Goal: Transaction & Acquisition: Purchase product/service

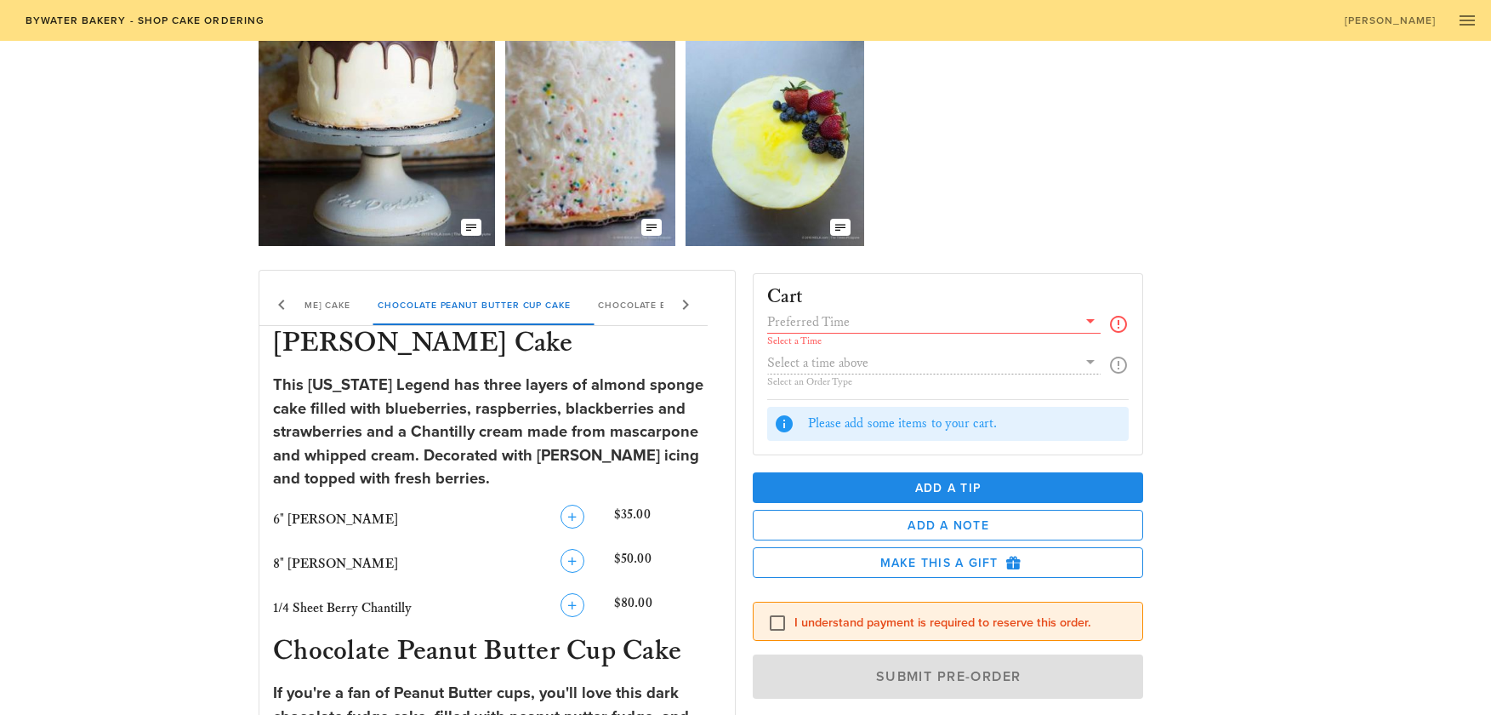
scroll to position [170, 0]
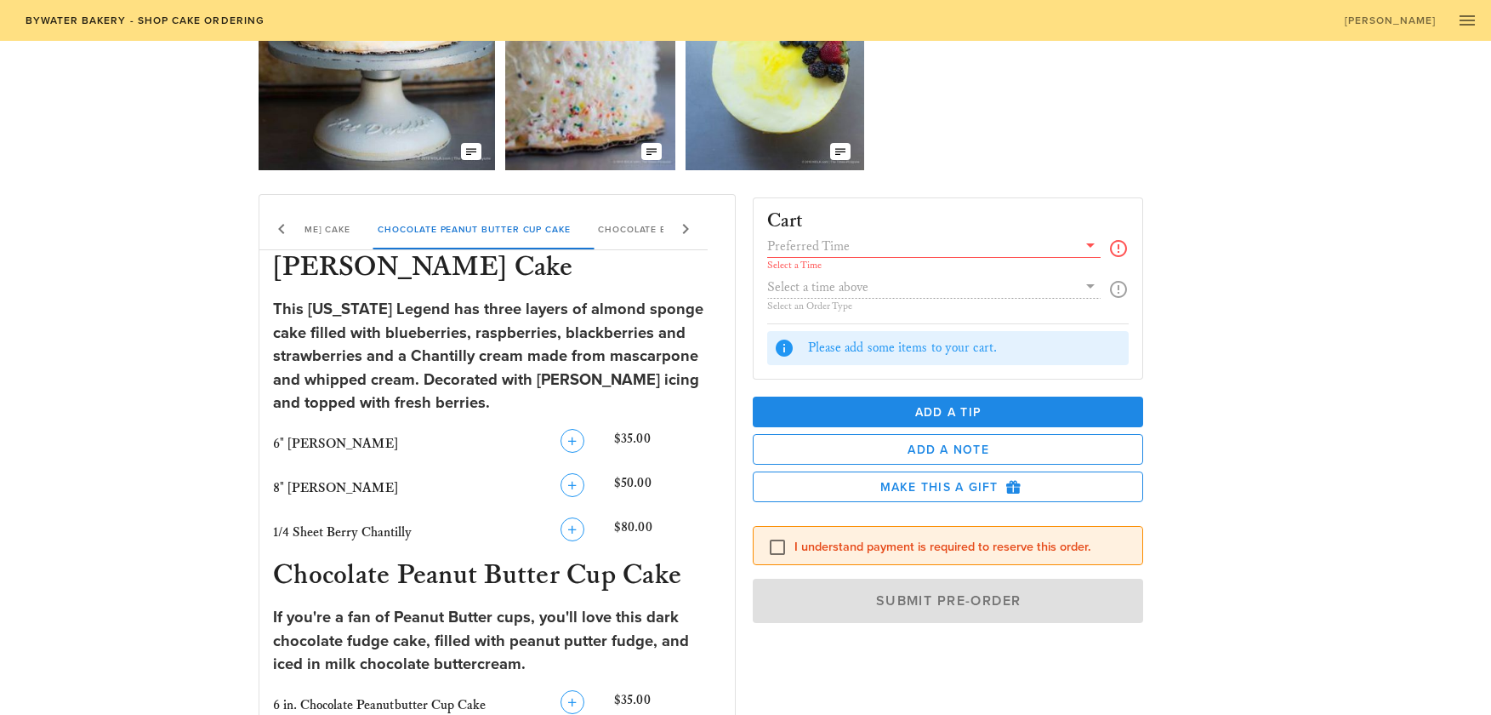
click at [1086, 238] on icon at bounding box center [1091, 245] width 20 height 20
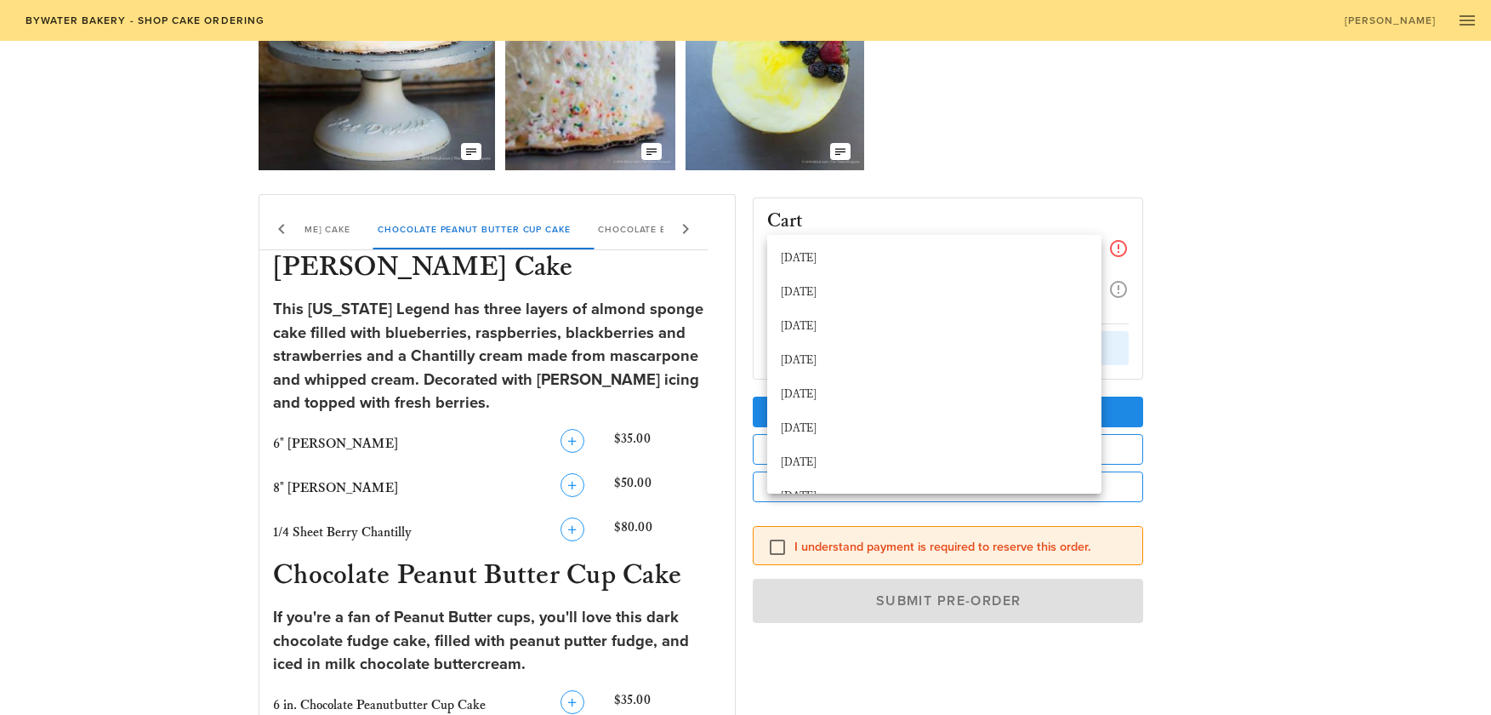
click at [783, 431] on div "[DATE]" at bounding box center [934, 429] width 307 height 14
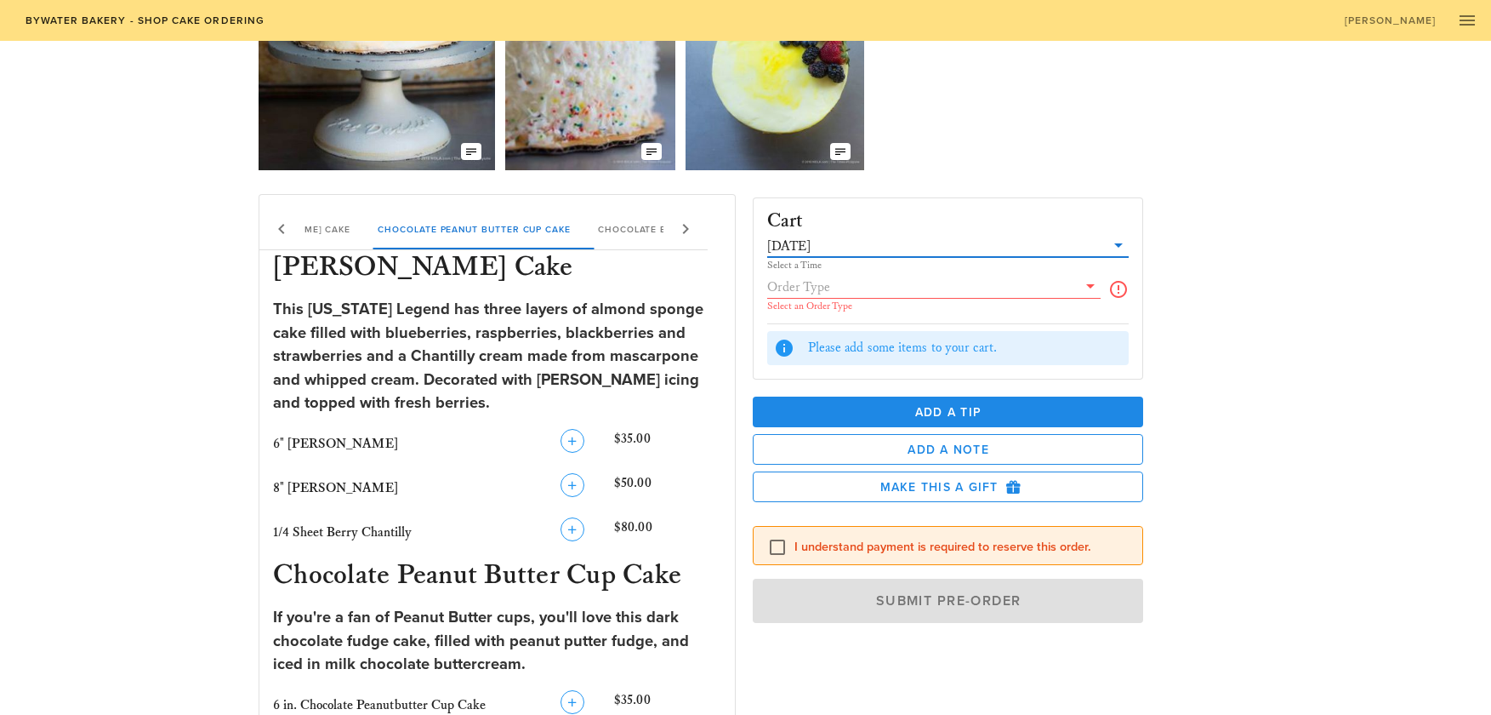
click at [1092, 286] on icon at bounding box center [1091, 286] width 20 height 20
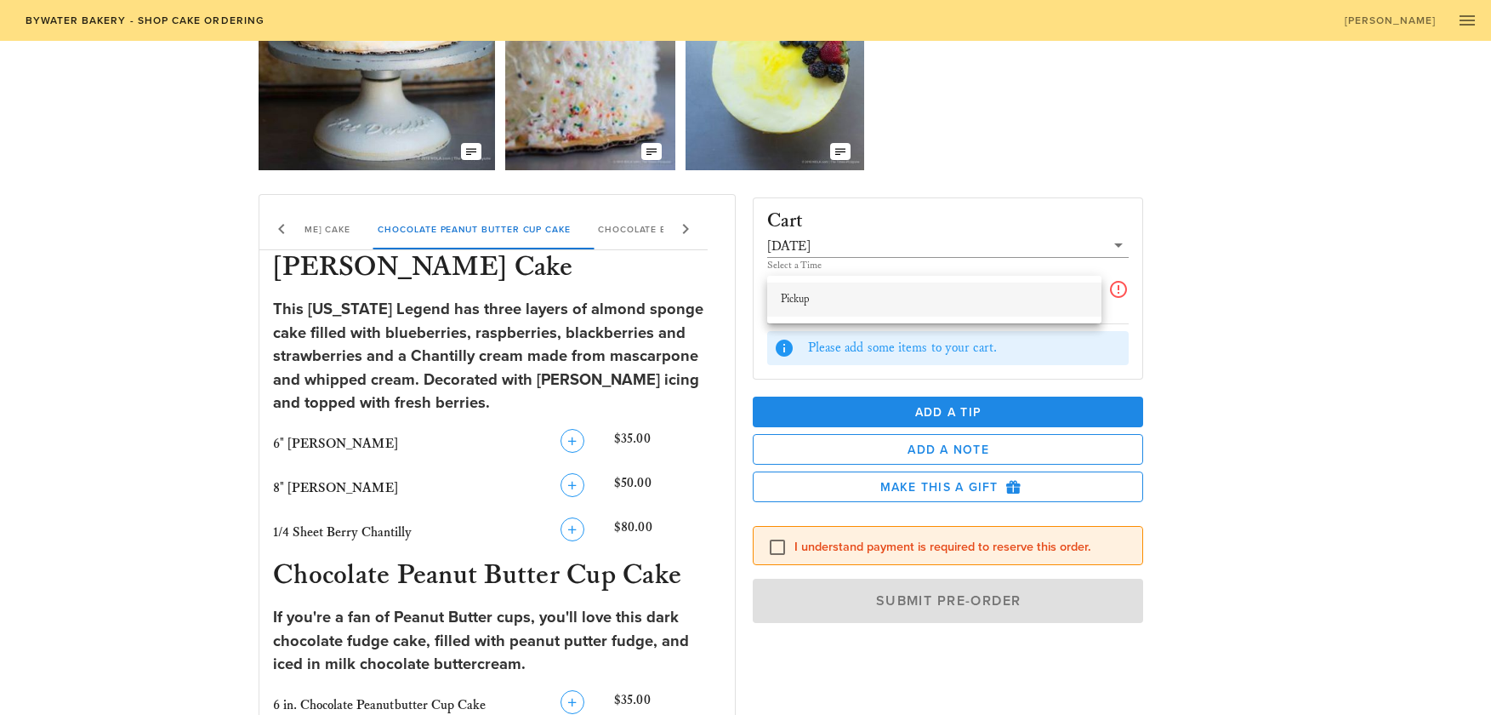
click at [838, 300] on div "Pickup" at bounding box center [934, 300] width 307 height 14
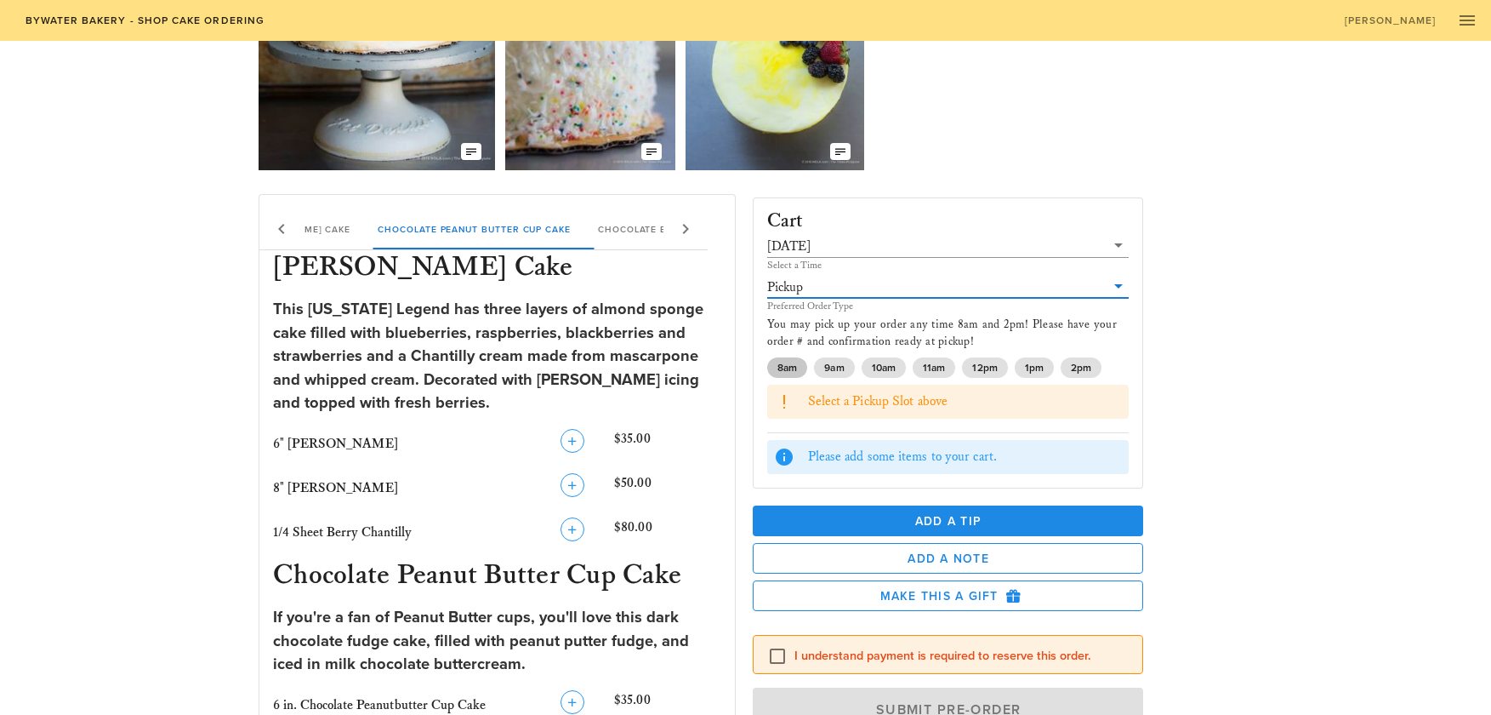
click at [775, 366] on span "8am" at bounding box center [787, 367] width 40 height 20
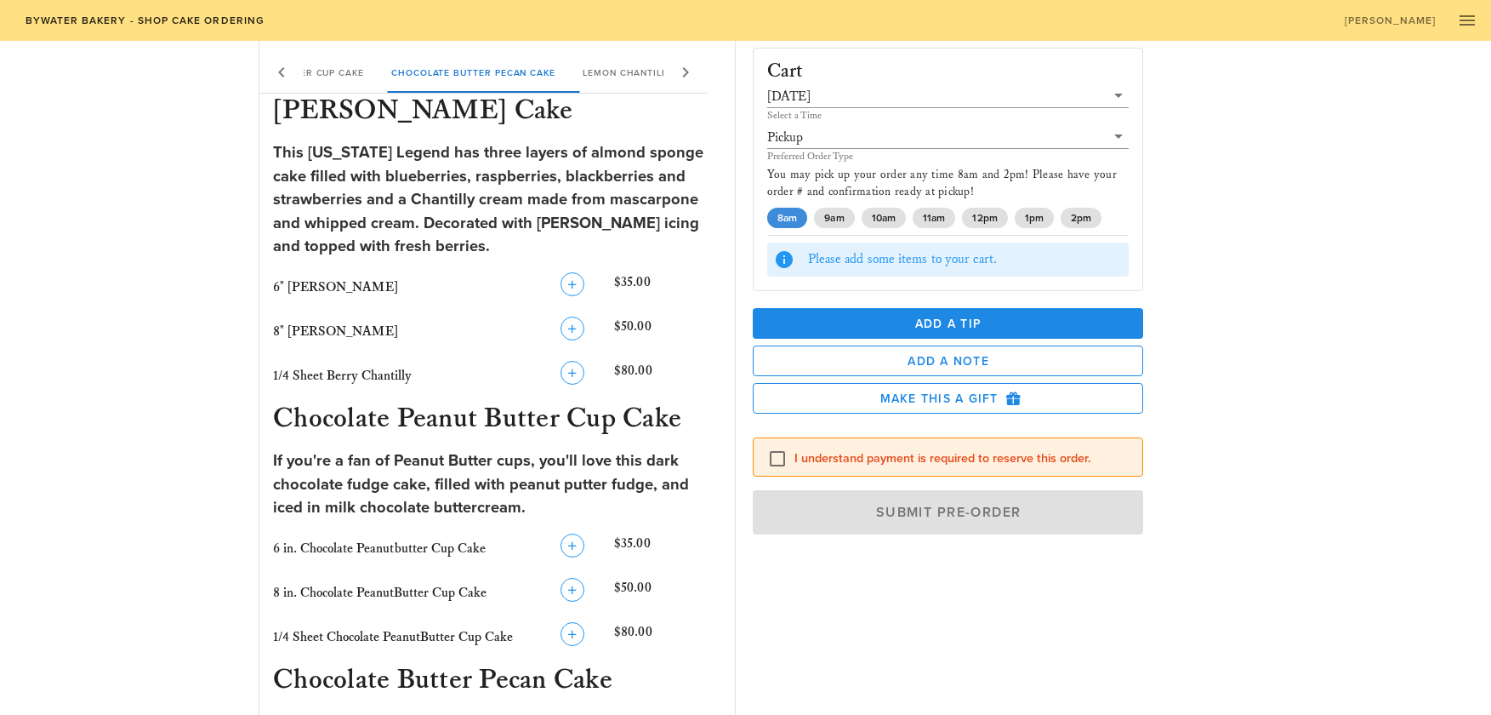
scroll to position [340, 0]
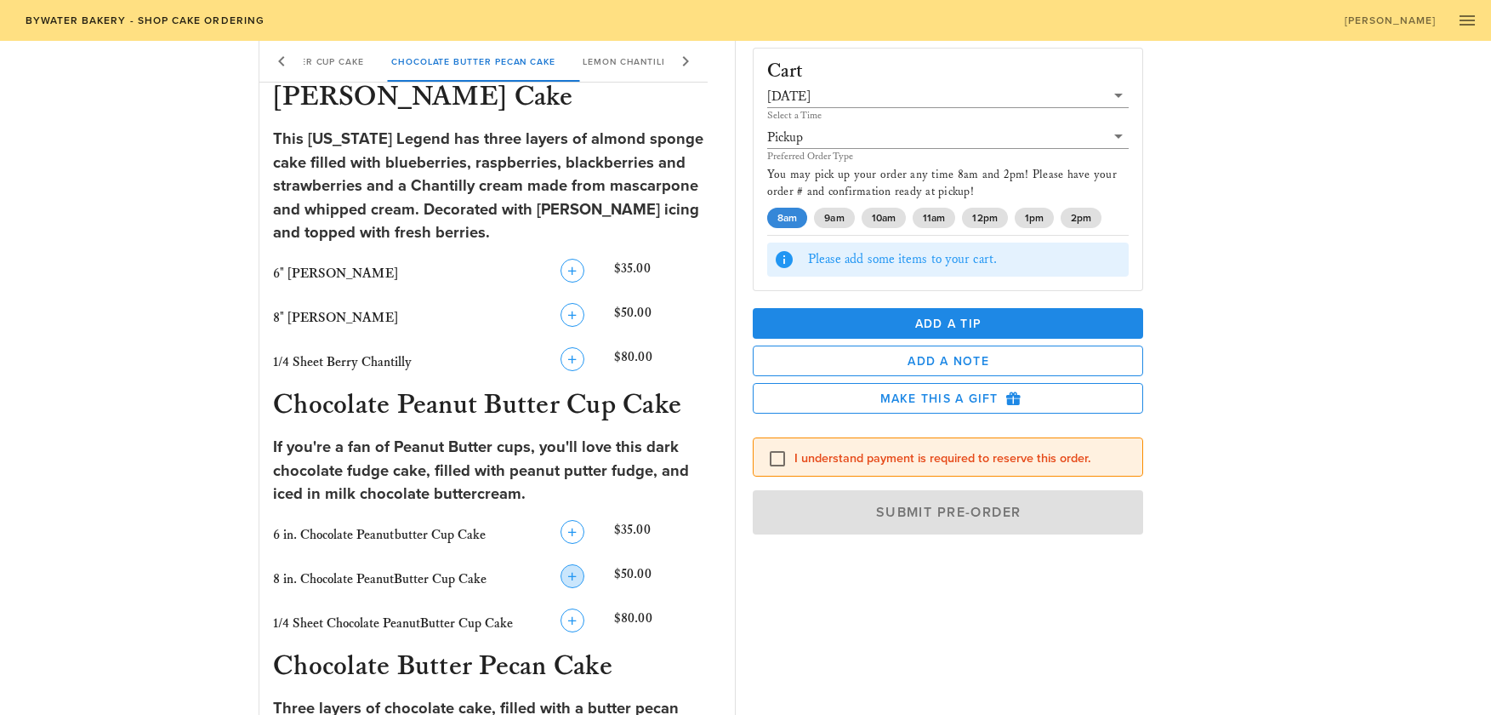
click at [562, 585] on span "button" at bounding box center [573, 576] width 22 height 20
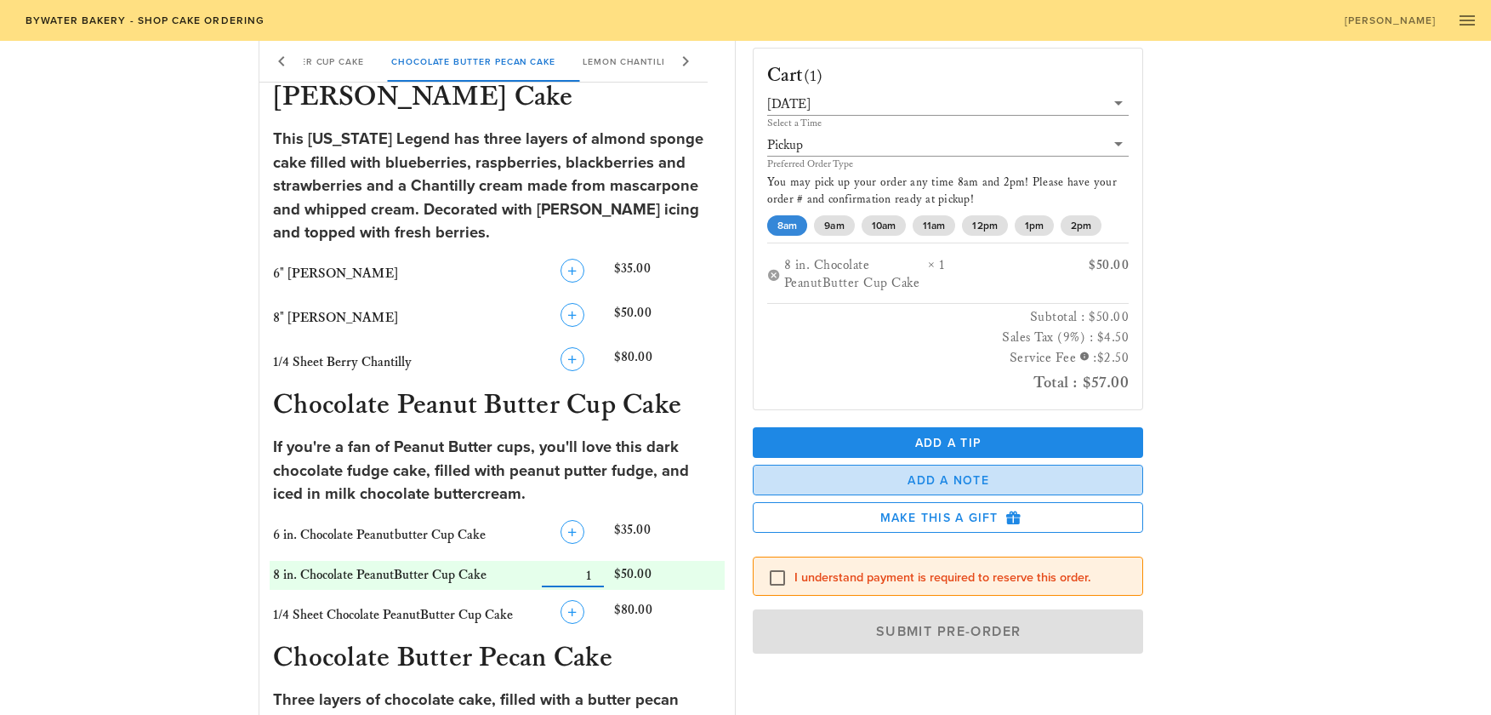
click at [881, 485] on span "Add a Note" at bounding box center [948, 480] width 362 height 14
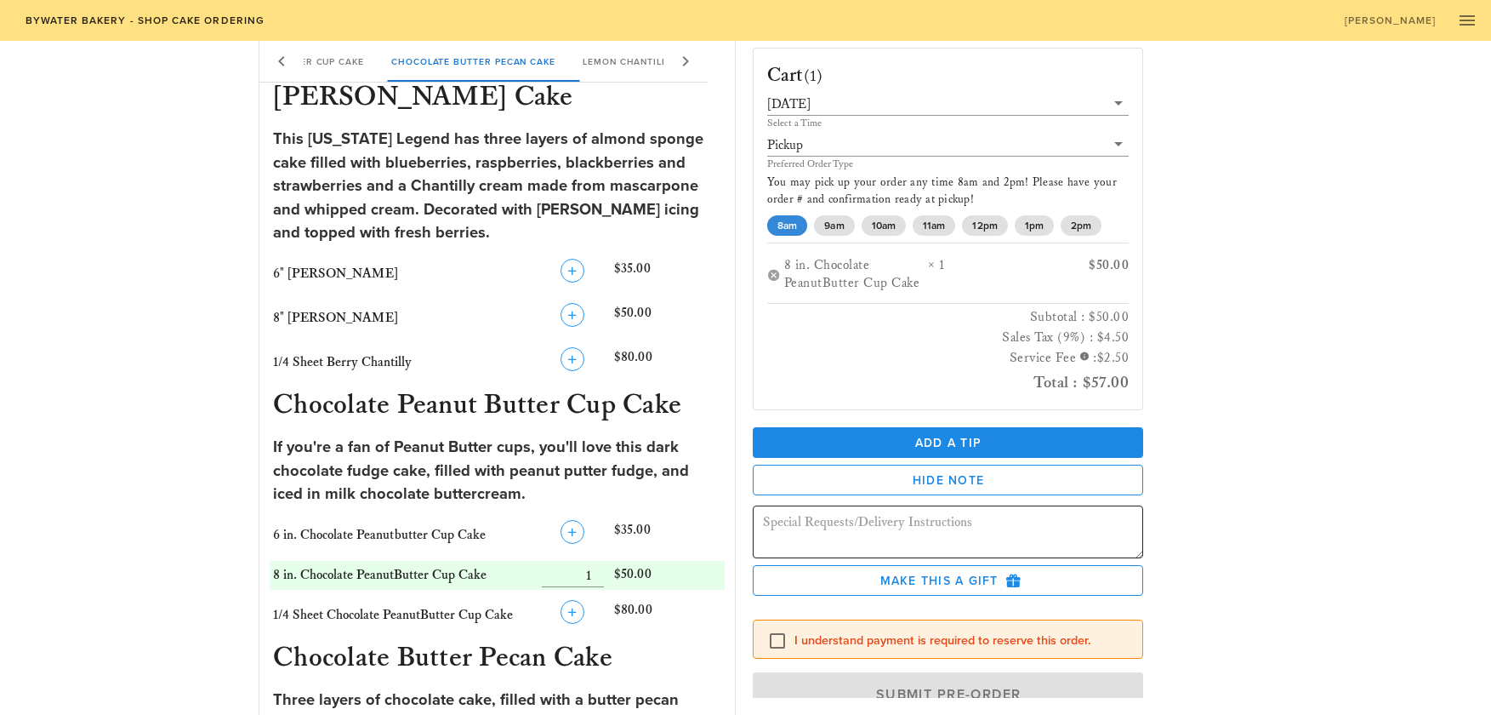
drag, startPoint x: 978, startPoint y: 538, endPoint x: 970, endPoint y: 539, distance: 8.7
click at [977, 539] on textarea at bounding box center [953, 534] width 381 height 48
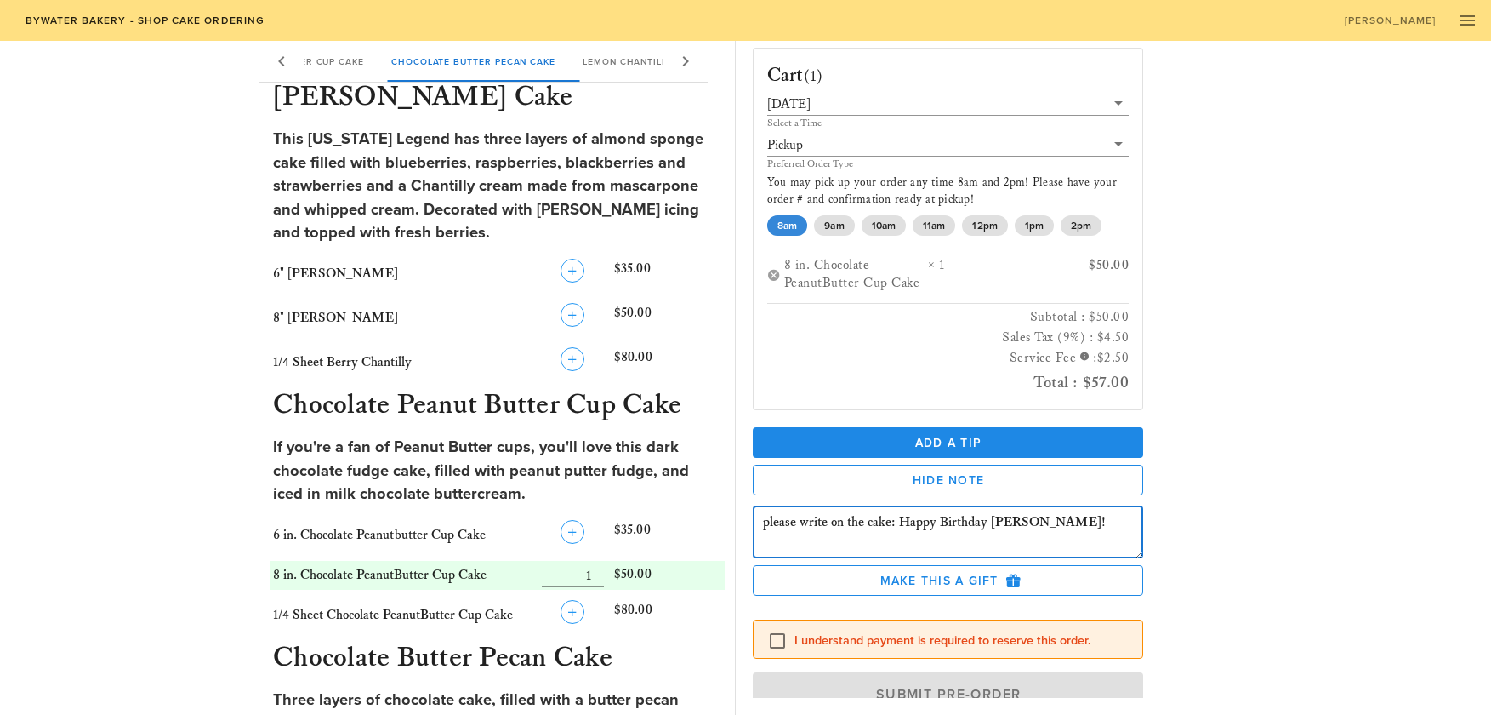
scroll to position [39, 0]
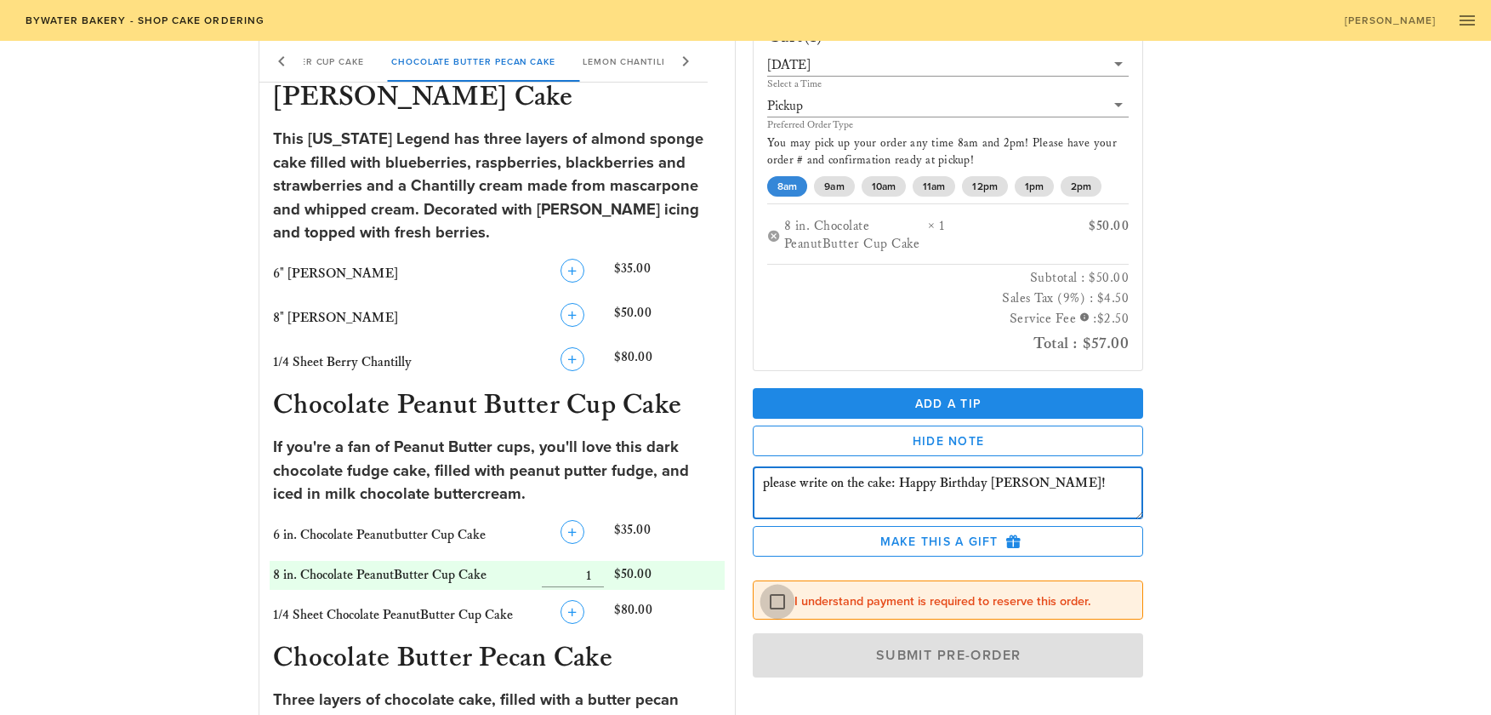
type textarea "please write on the cake: Happy Birthday [PERSON_NAME]!"
click at [781, 599] on div at bounding box center [777, 601] width 29 height 29
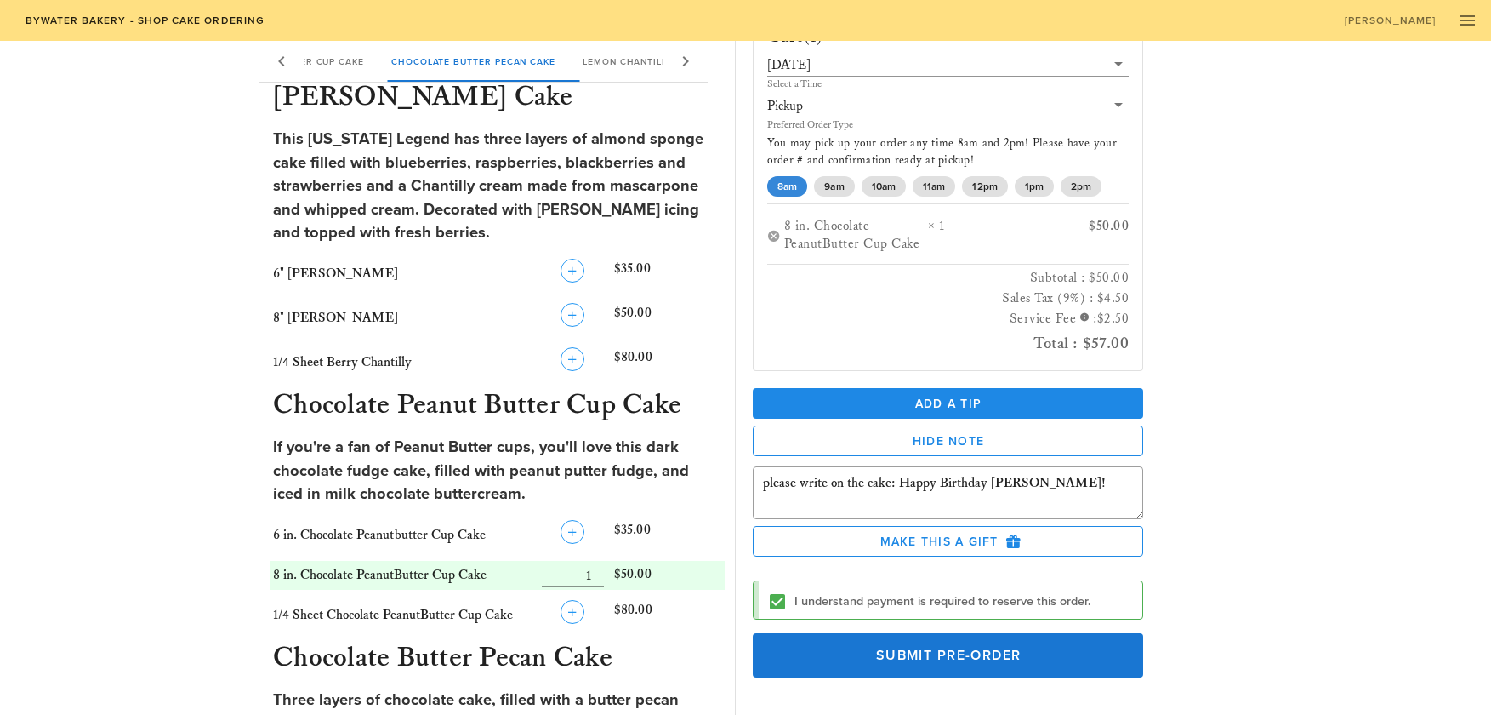
click at [1297, 488] on div "Place a New Order Our Delicious Chocolate Strawberry Chantilly Cake The Coconut…" at bounding box center [745, 729] width 1491 height 2056
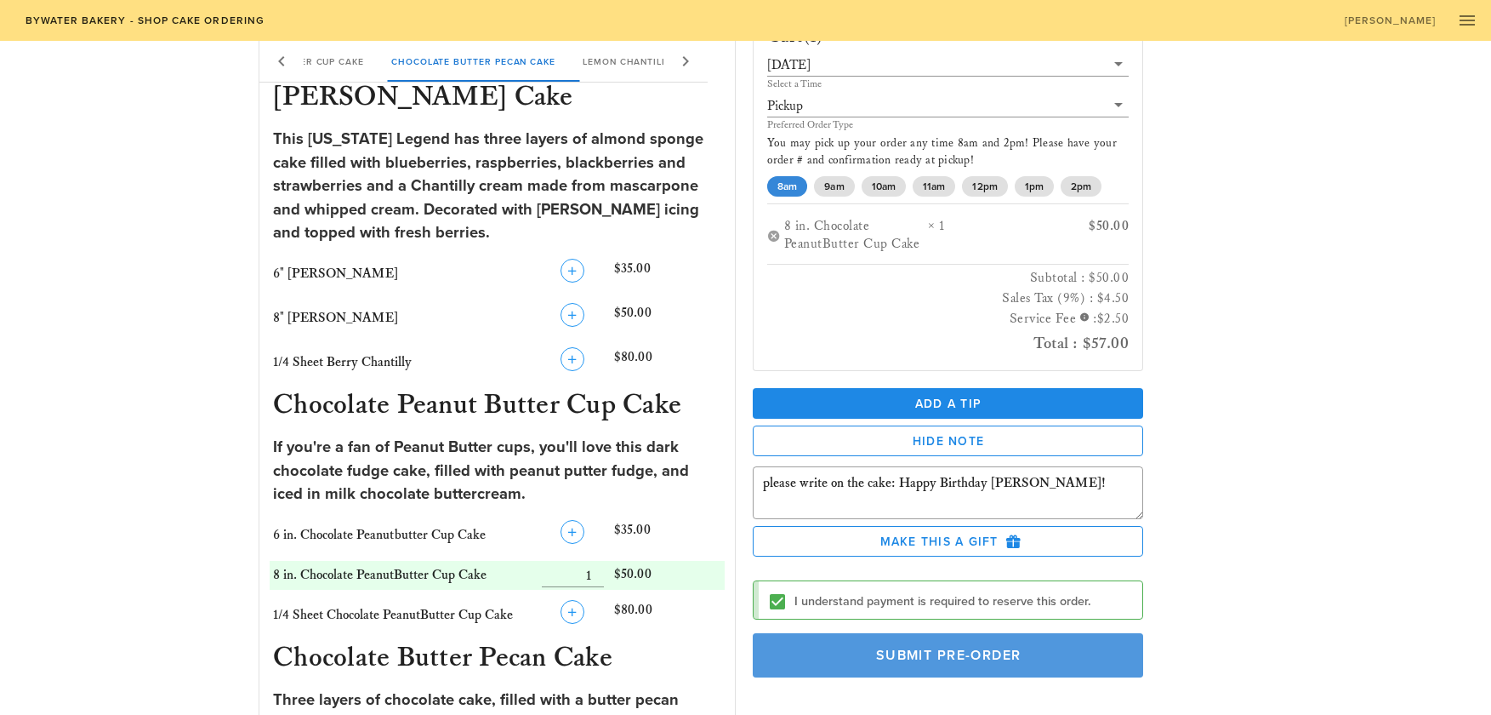
click at [834, 647] on span "Submit Pre-Order" at bounding box center [949, 655] width 352 height 17
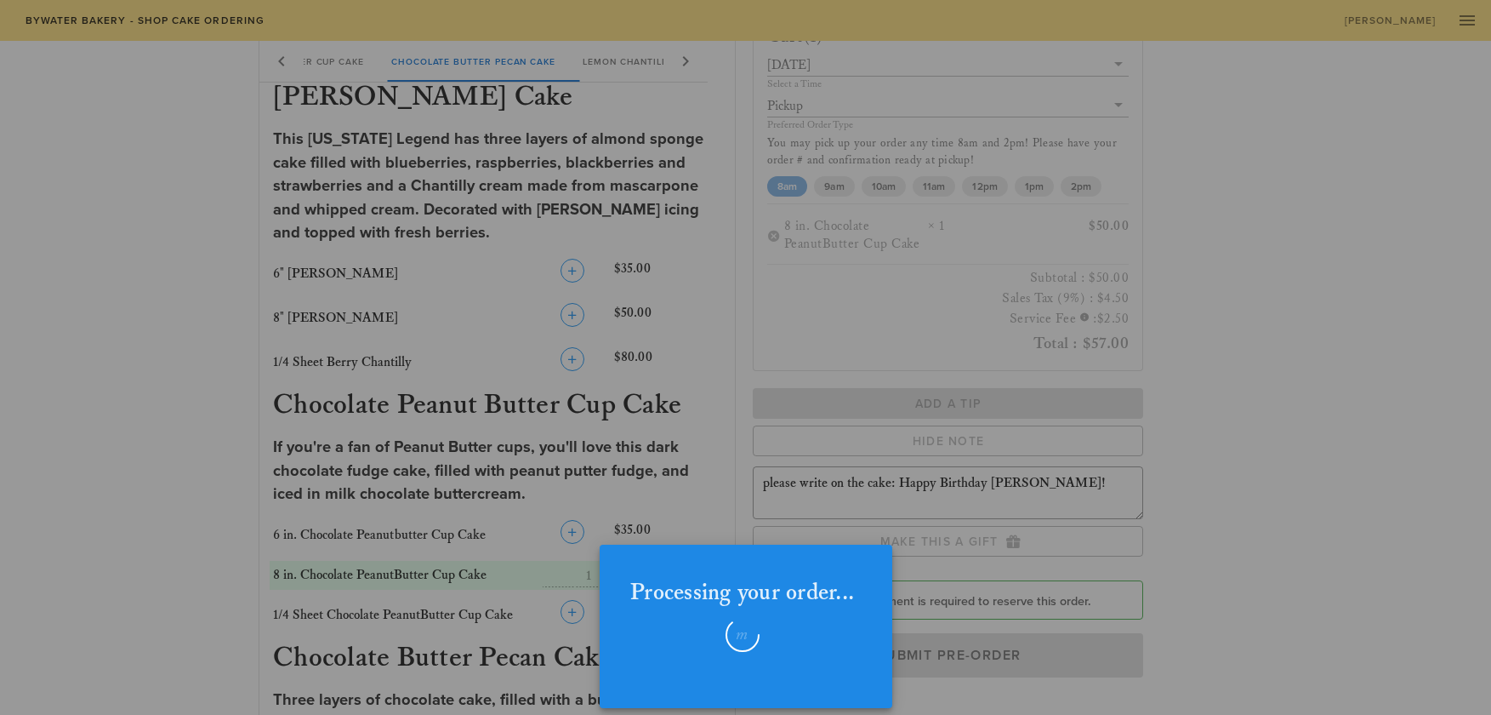
checkbox input "false"
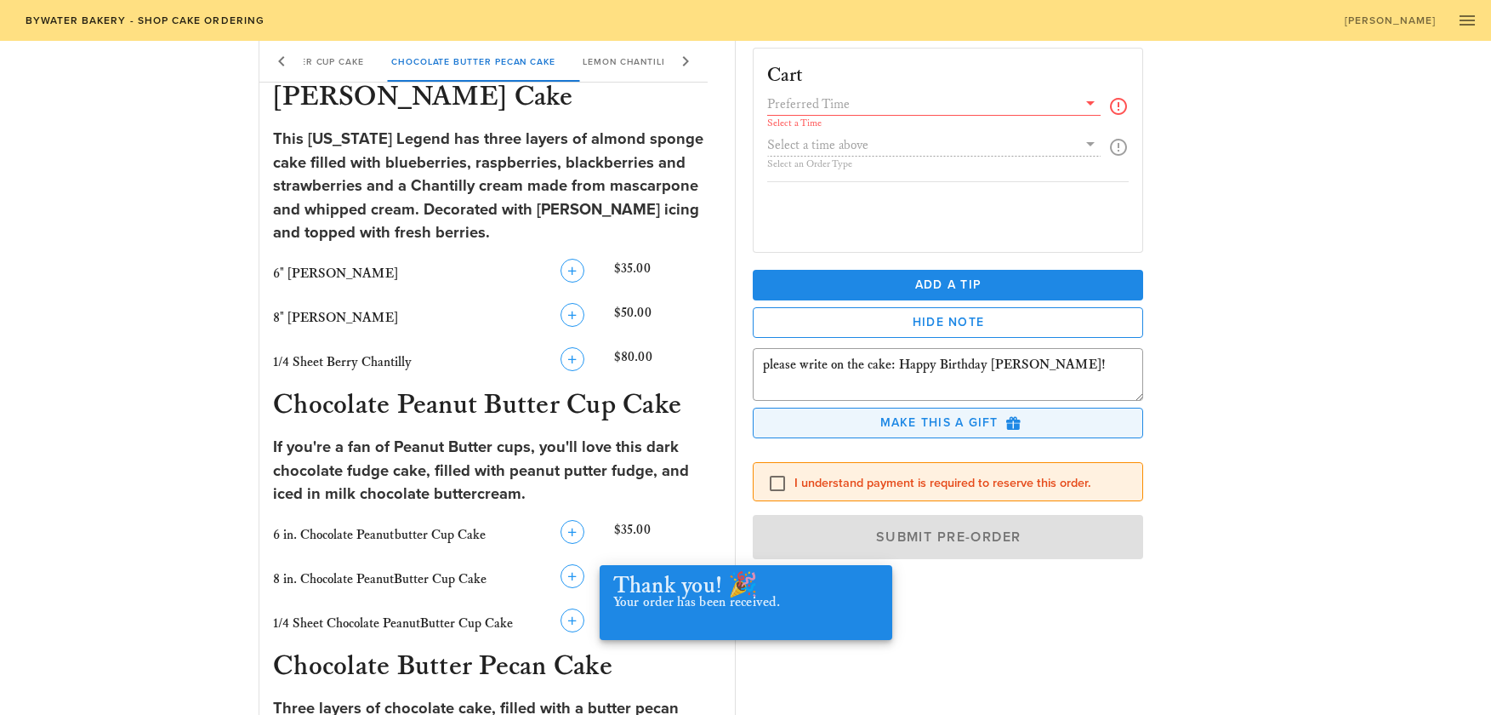
scroll to position [0, 0]
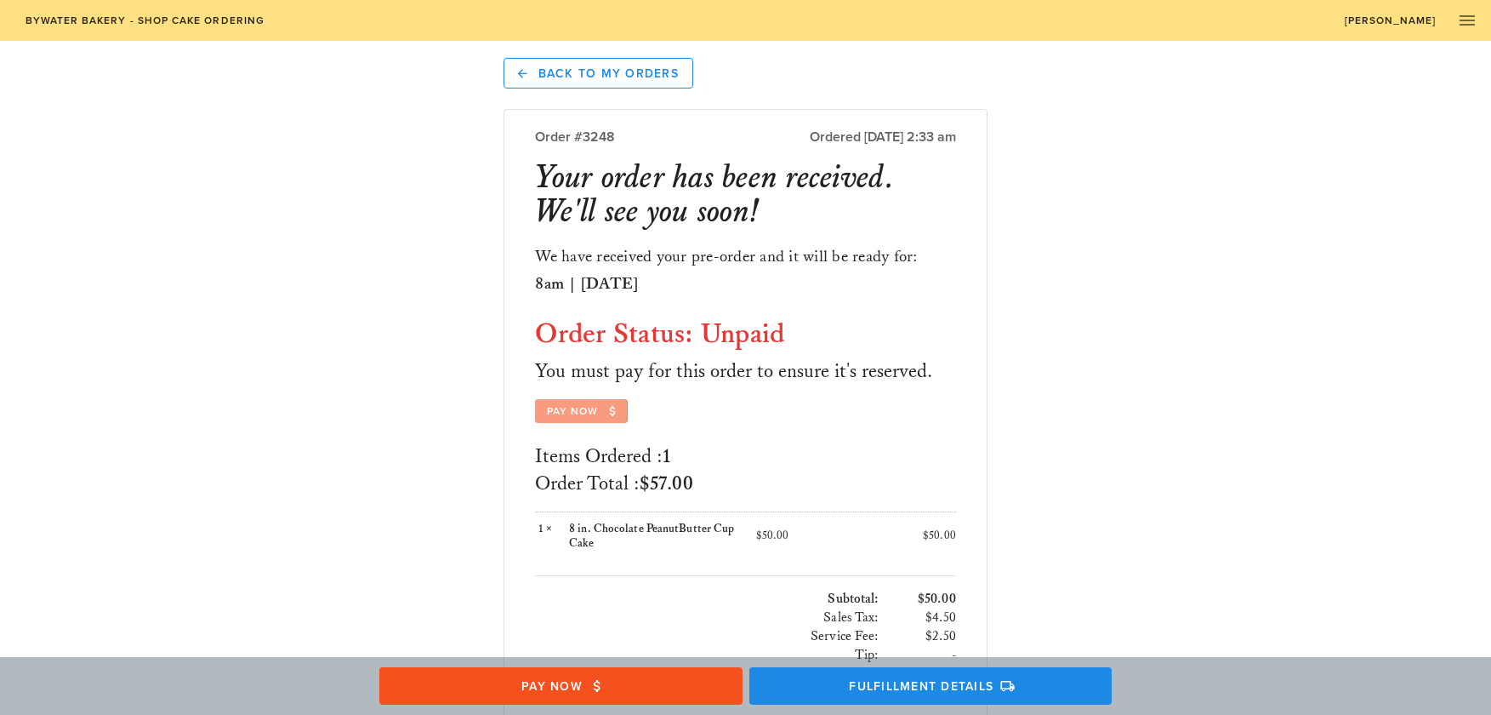
click at [573, 409] on span "Pay Now" at bounding box center [581, 410] width 71 height 15
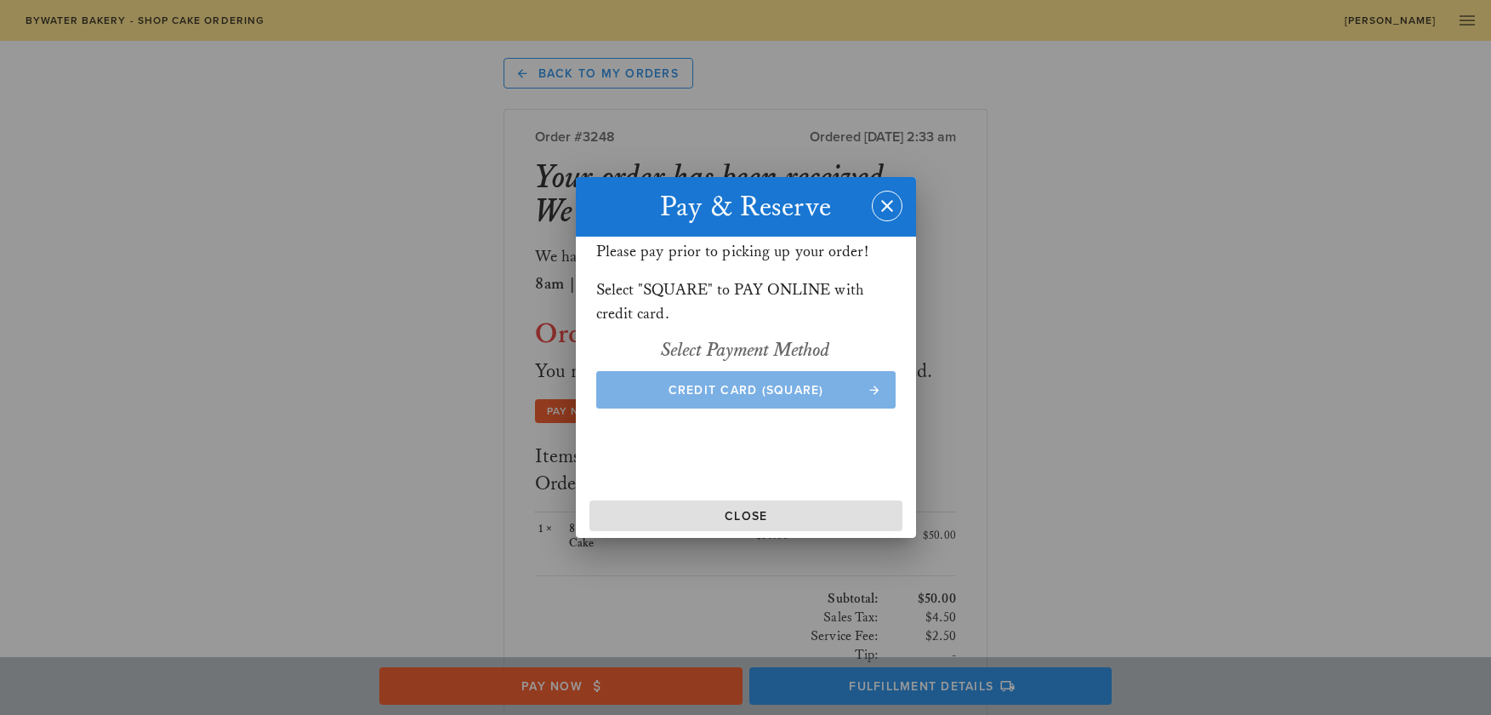
click at [819, 394] on span "Credit Card (Square)" at bounding box center [746, 390] width 266 height 14
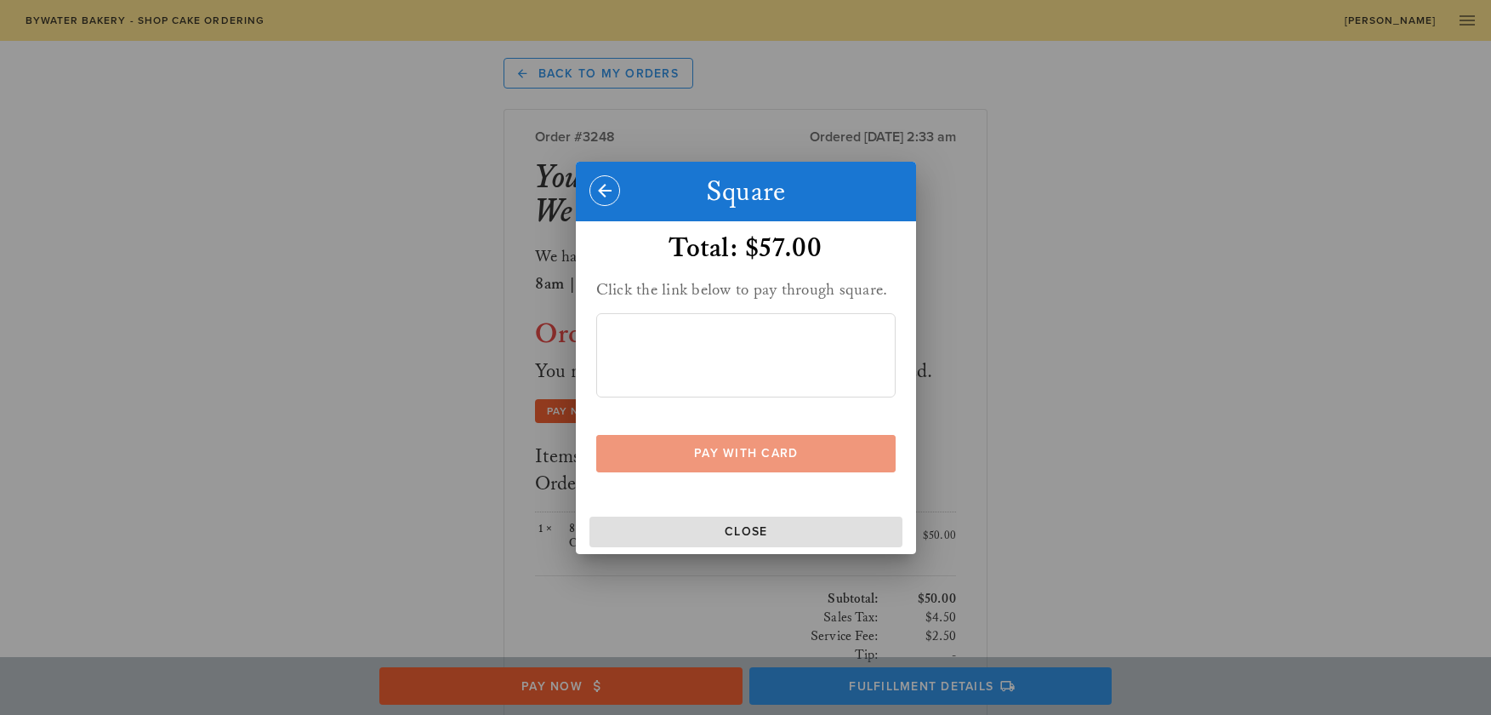
click at [790, 459] on span "Pay With Card" at bounding box center [746, 453] width 266 height 14
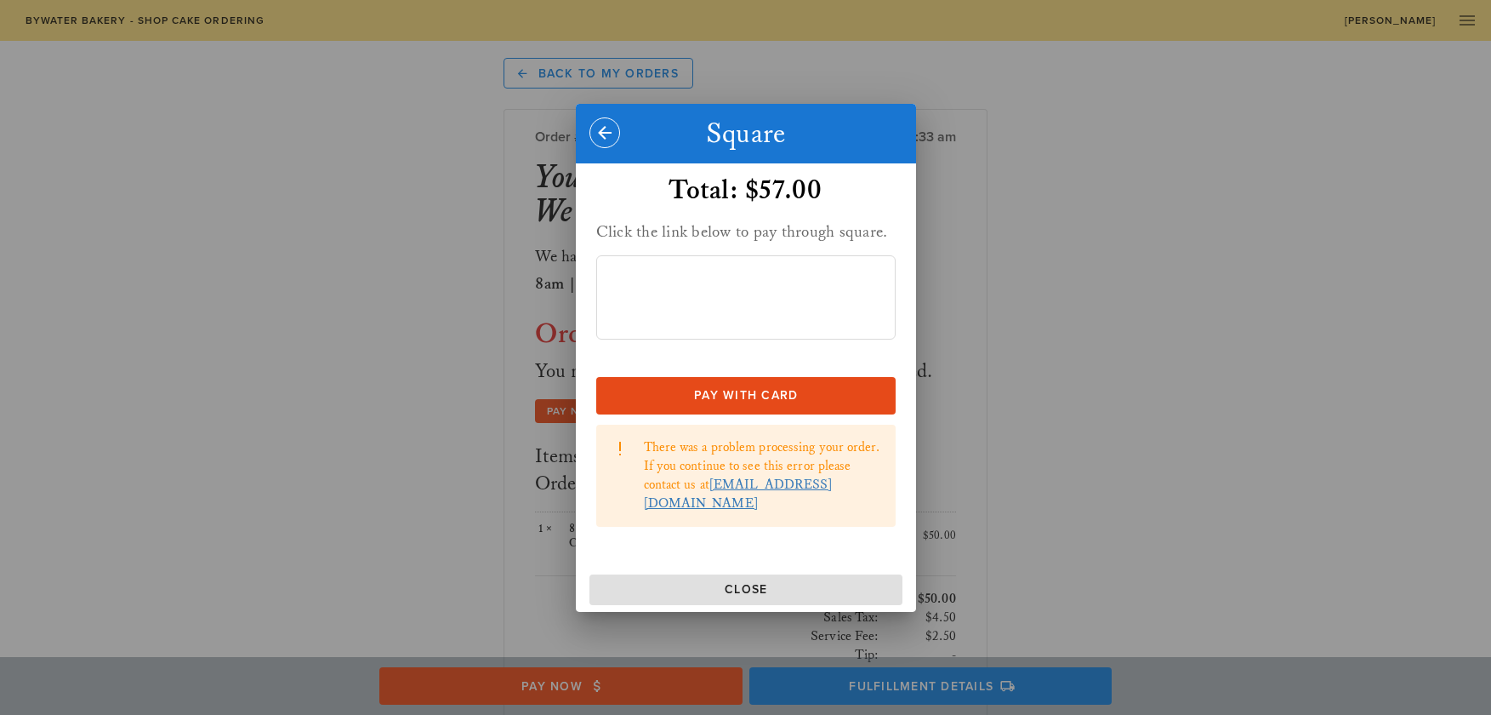
drag, startPoint x: 636, startPoint y: 360, endPoint x: 626, endPoint y: 365, distance: 10.7
click at [630, 363] on div at bounding box center [745, 316] width 299 height 122
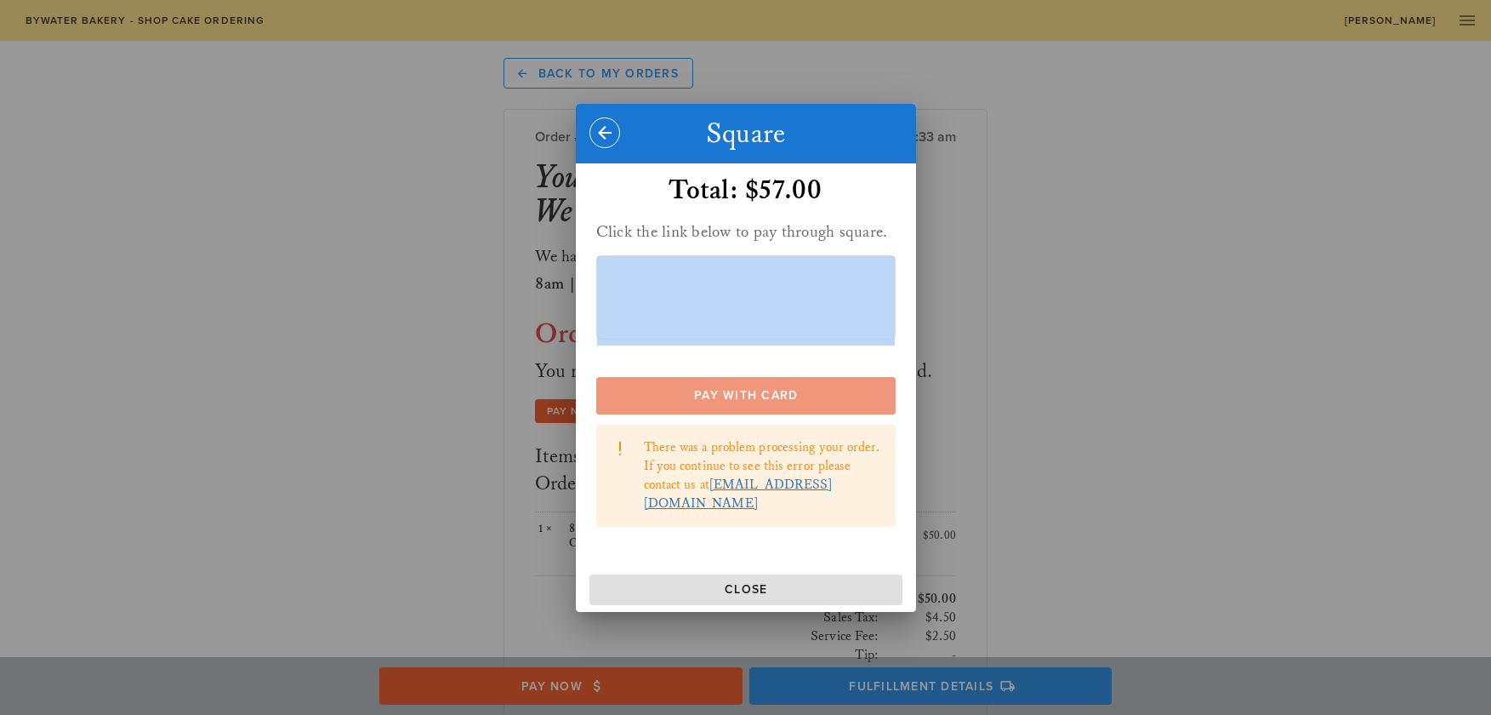
click at [750, 414] on button "Pay With Card" at bounding box center [745, 395] width 299 height 37
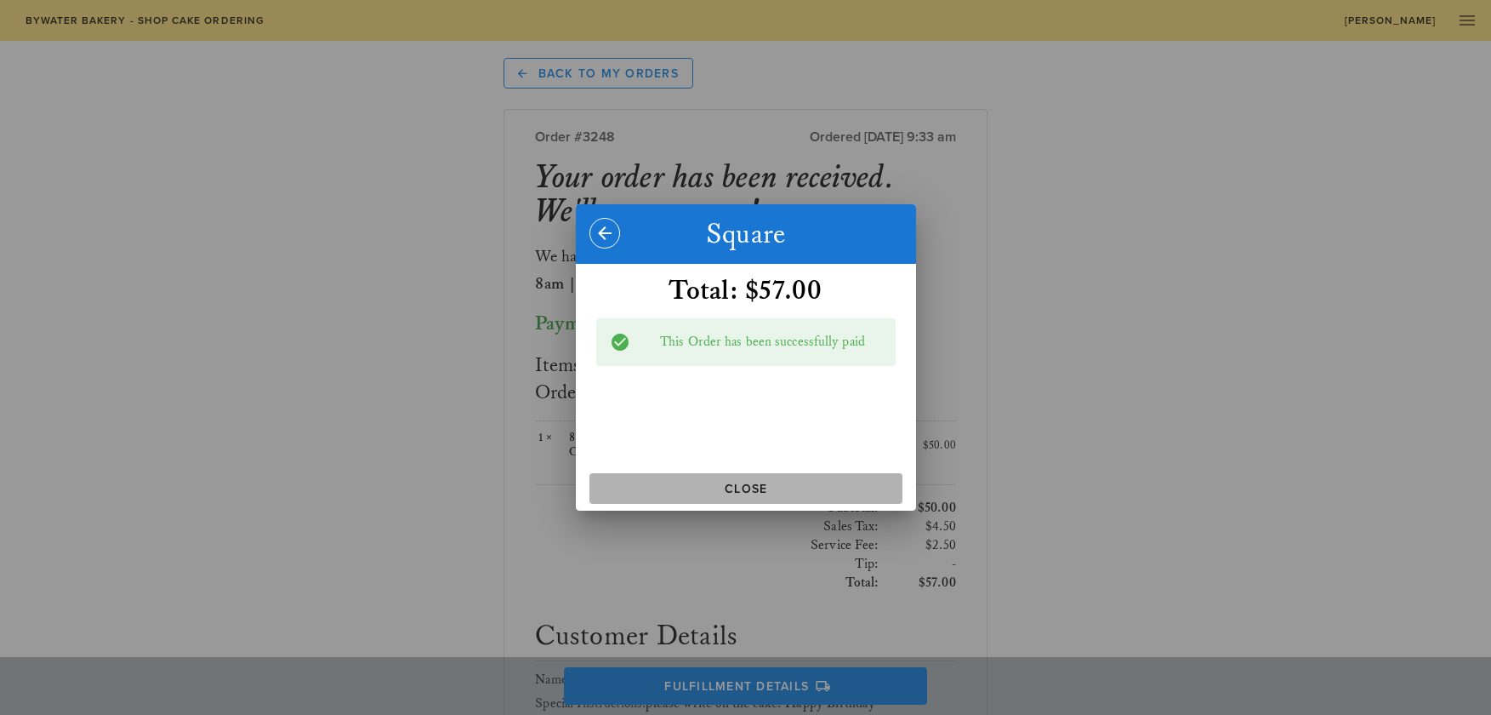
click at [772, 485] on span "Close" at bounding box center [745, 489] width 299 height 14
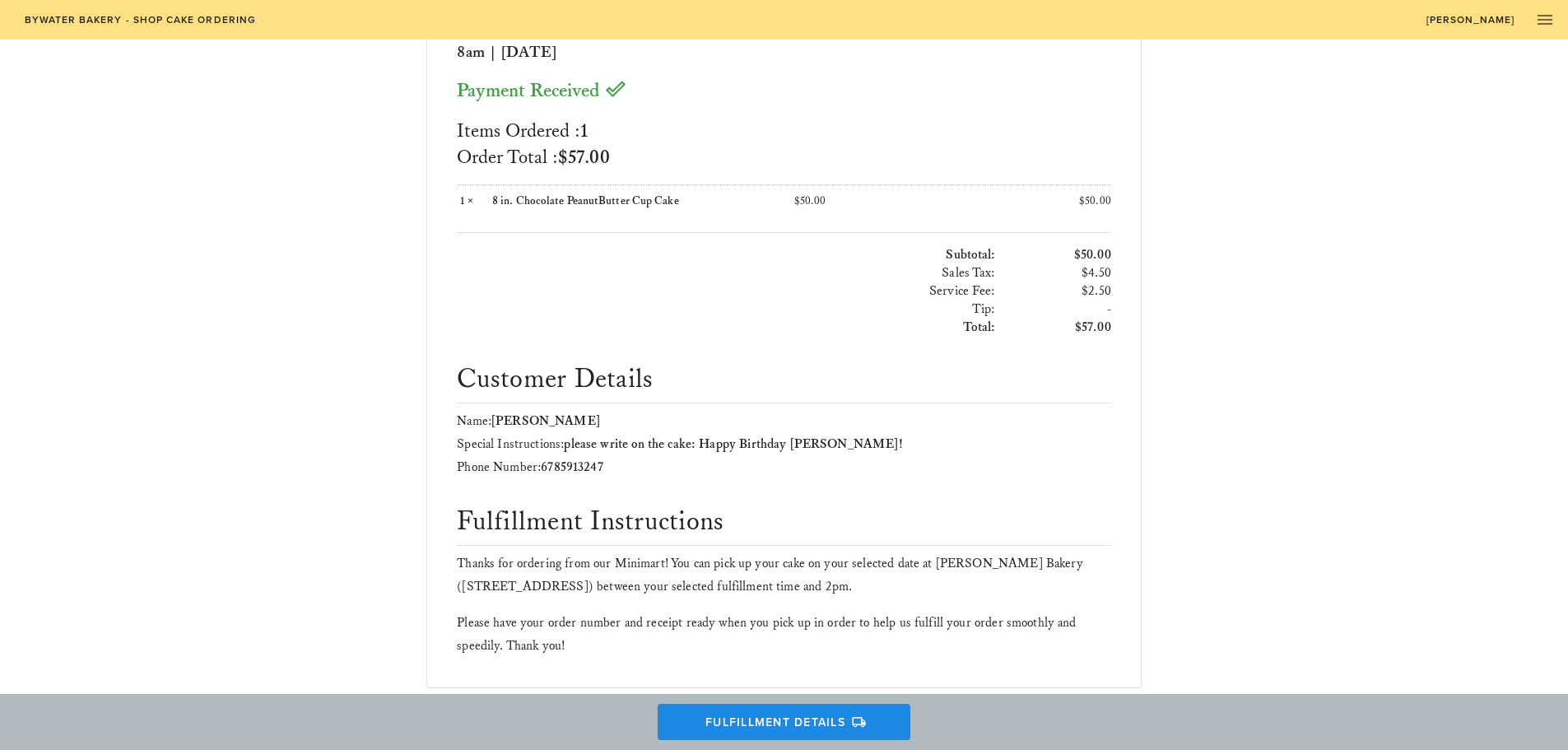
scroll to position [118, 0]
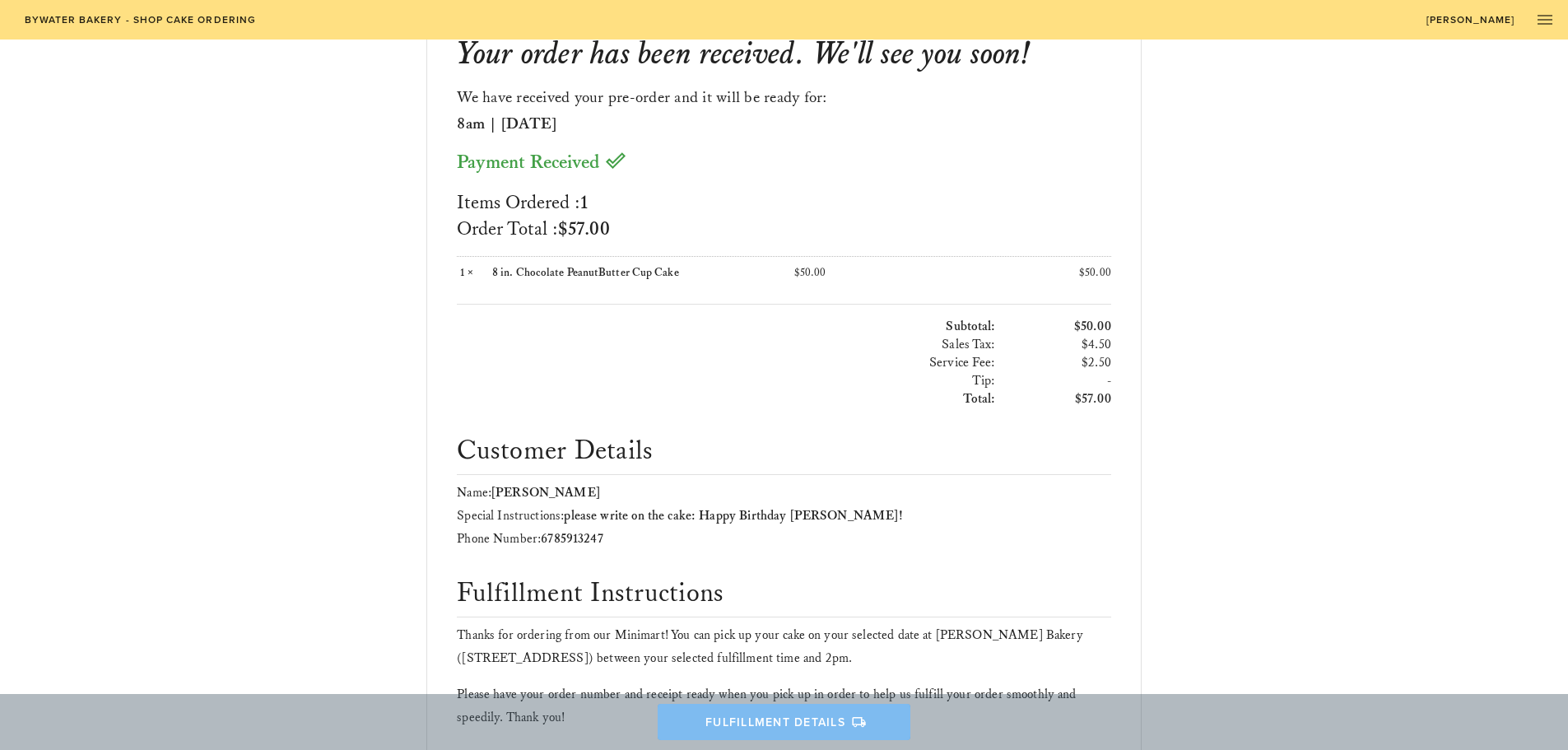
click at [852, 691] on icon "button" at bounding box center [859, 721] width 15 height 15
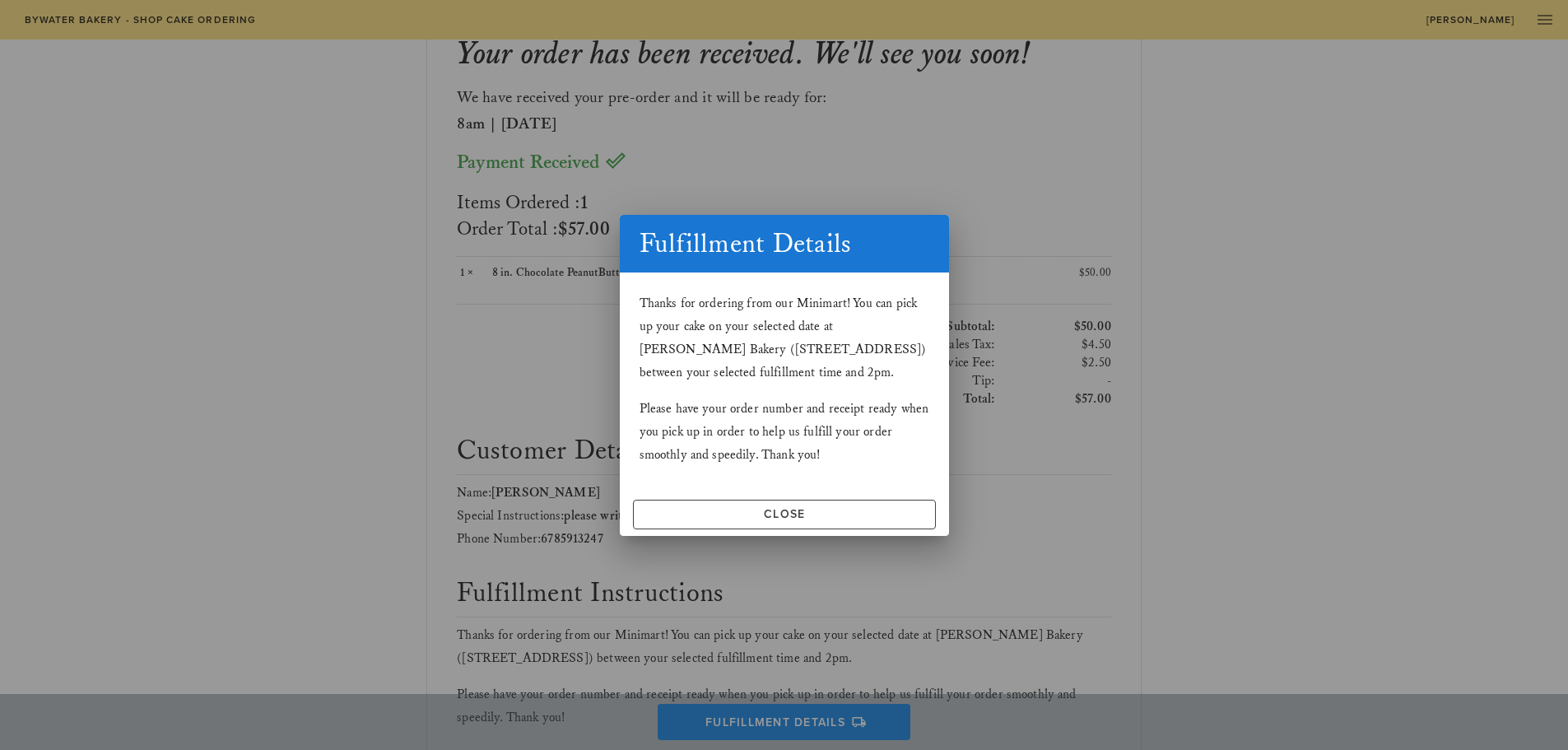
drag, startPoint x: 1223, startPoint y: 417, endPoint x: 1106, endPoint y: 405, distance: 117.6
click at [1217, 415] on div at bounding box center [784, 375] width 1568 height 750
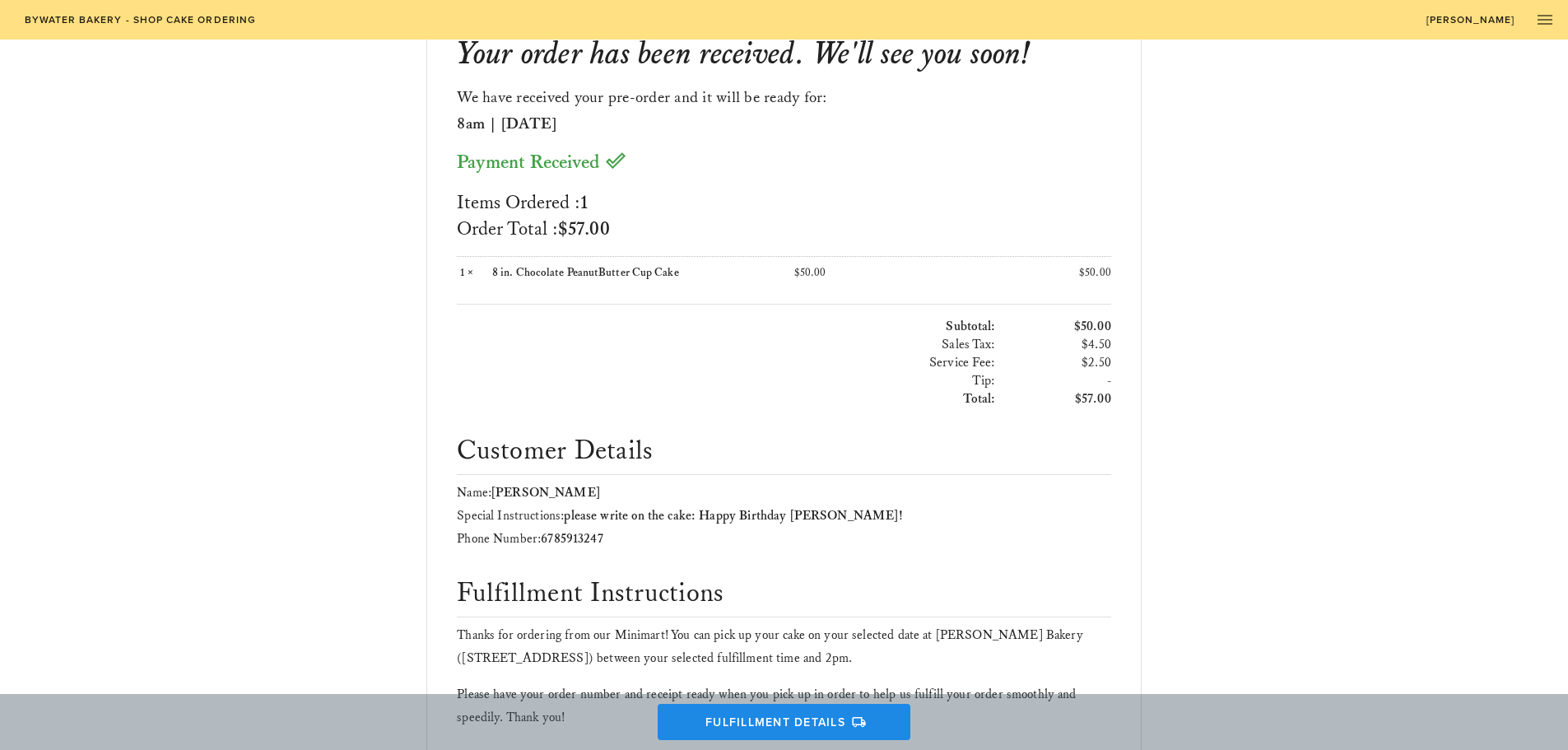
click at [1442, 343] on div "Back to My Orders Order #3248 Ordered [DATE] 9:33 am Your order has been receiv…" at bounding box center [784, 348] width 1568 height 855
click at [775, 691] on button "Fulfillment Details" at bounding box center [784, 721] width 252 height 36
